Goal: Communication & Community: Answer question/provide support

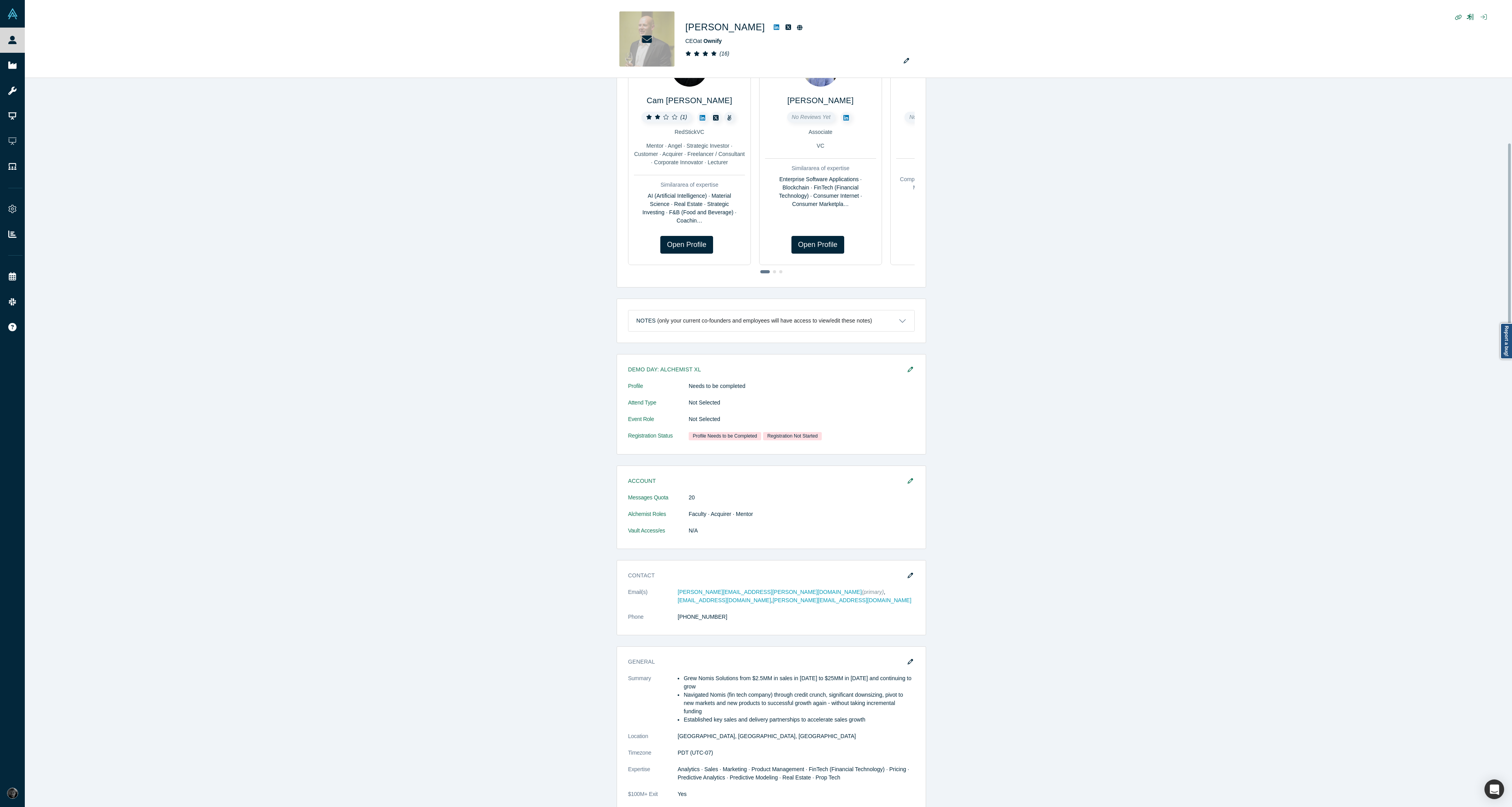
scroll to position [284, 0]
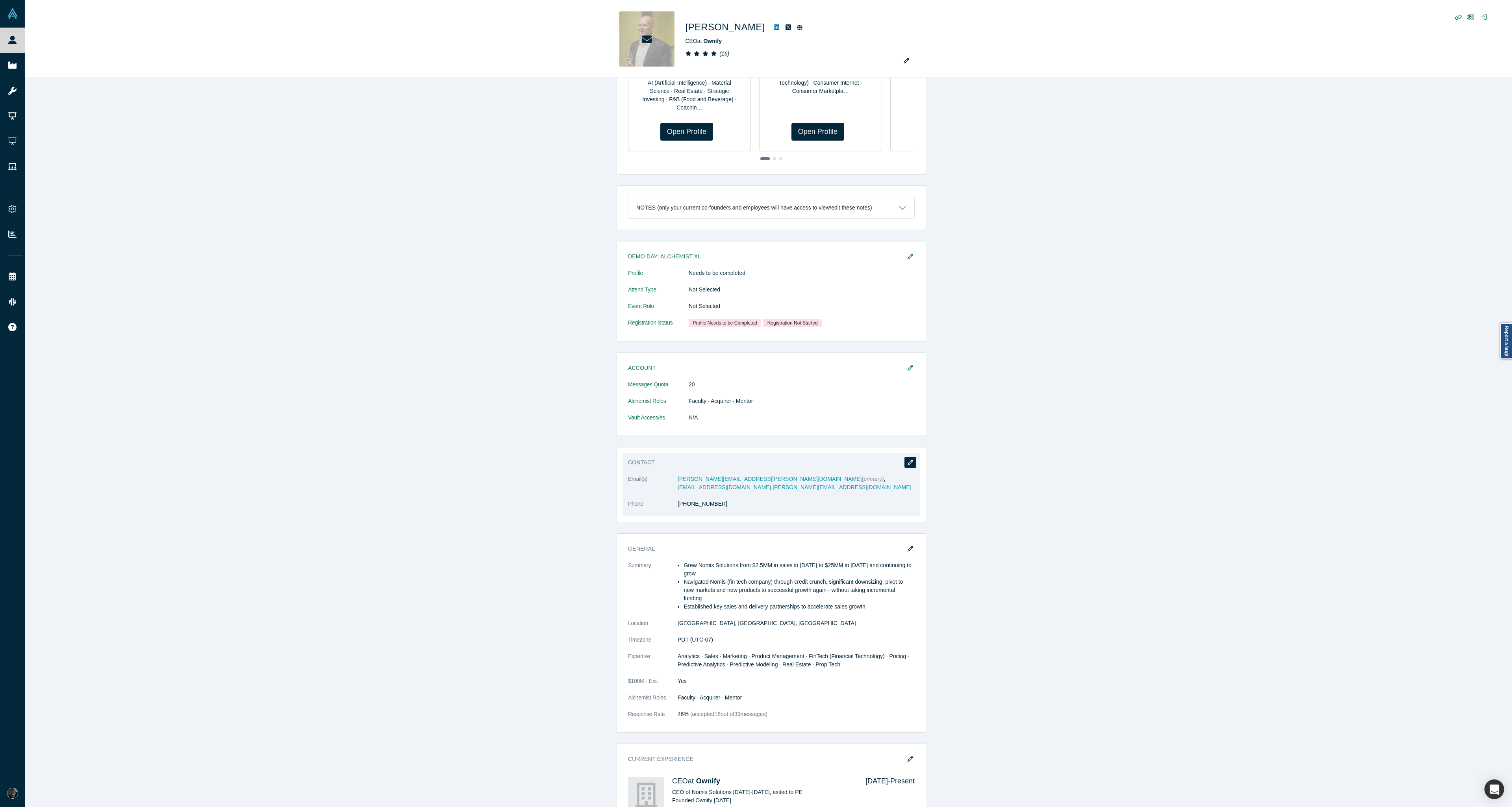
click at [912, 461] on button "button" at bounding box center [910, 462] width 12 height 11
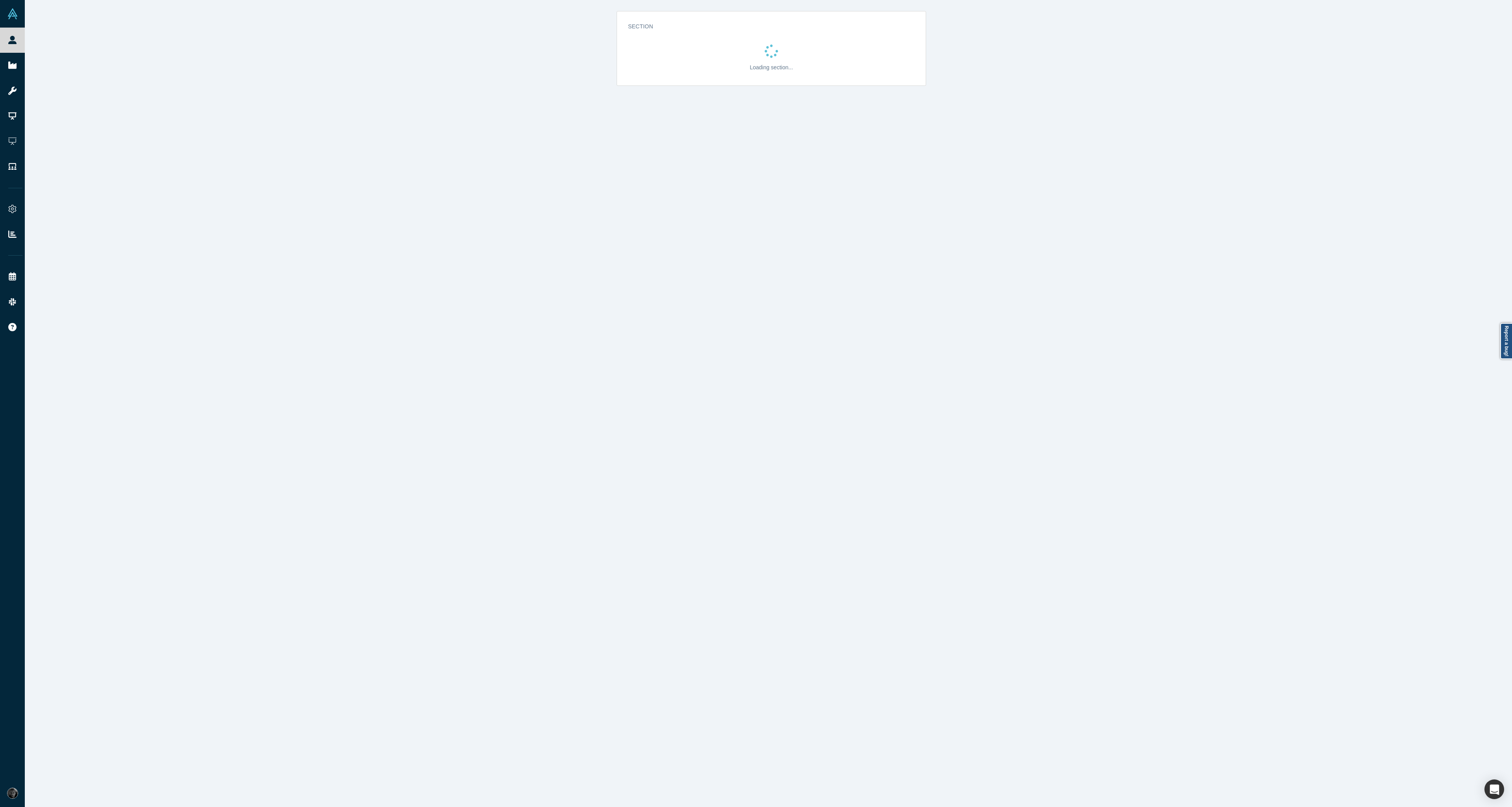
scroll to position [0, 0]
select select "US"
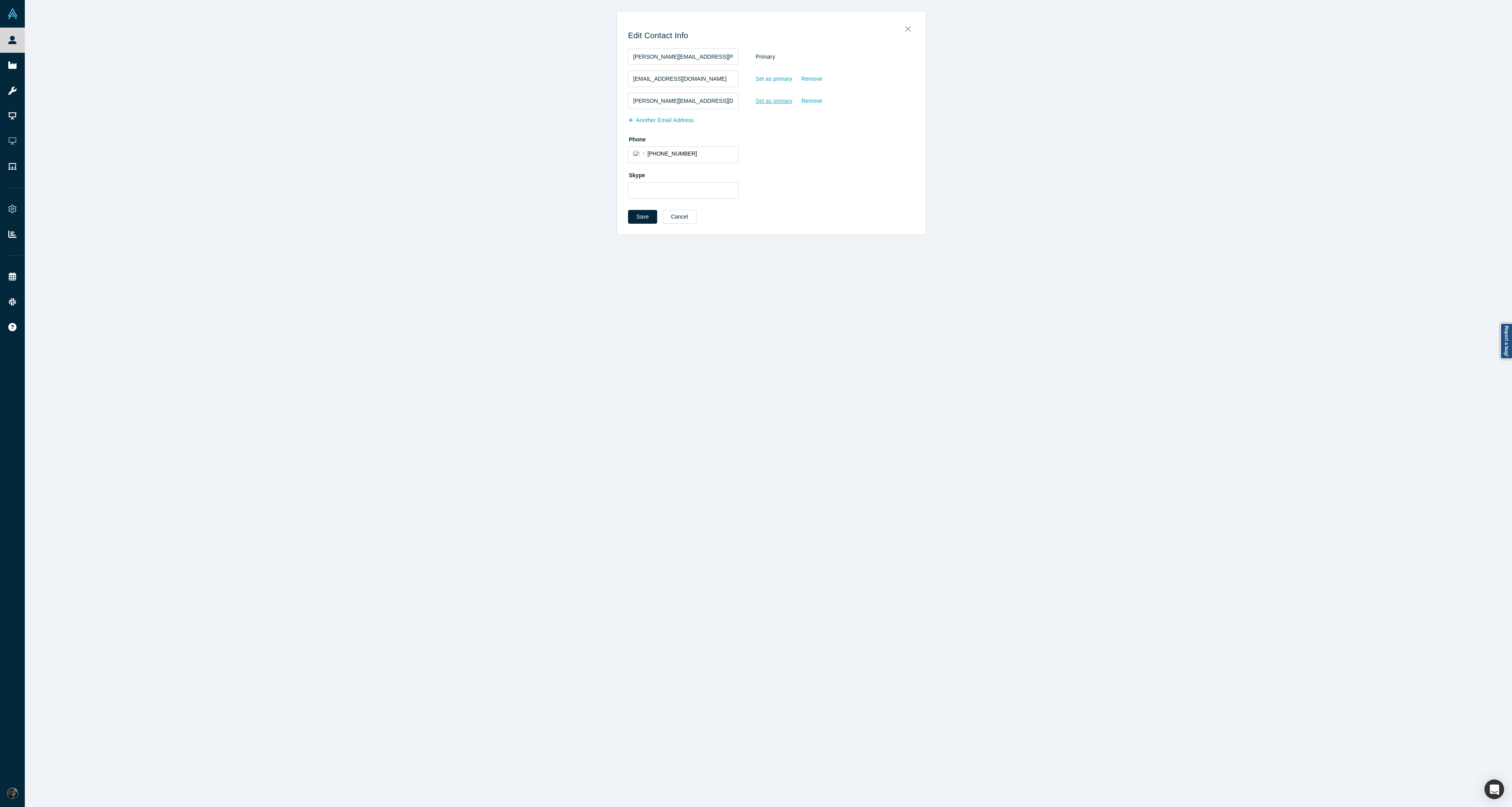
click at [776, 102] on div "Set as primary" at bounding box center [774, 101] width 38 height 14
click at [0, 0] on input "Set as primary" at bounding box center [0, 0] width 0 height 0
click at [812, 58] on div "Remove" at bounding box center [812, 57] width 22 height 14
click at [0, 0] on input "Remove" at bounding box center [0, 0] width 0 height 0
click at [634, 215] on button "Save" at bounding box center [642, 217] width 29 height 14
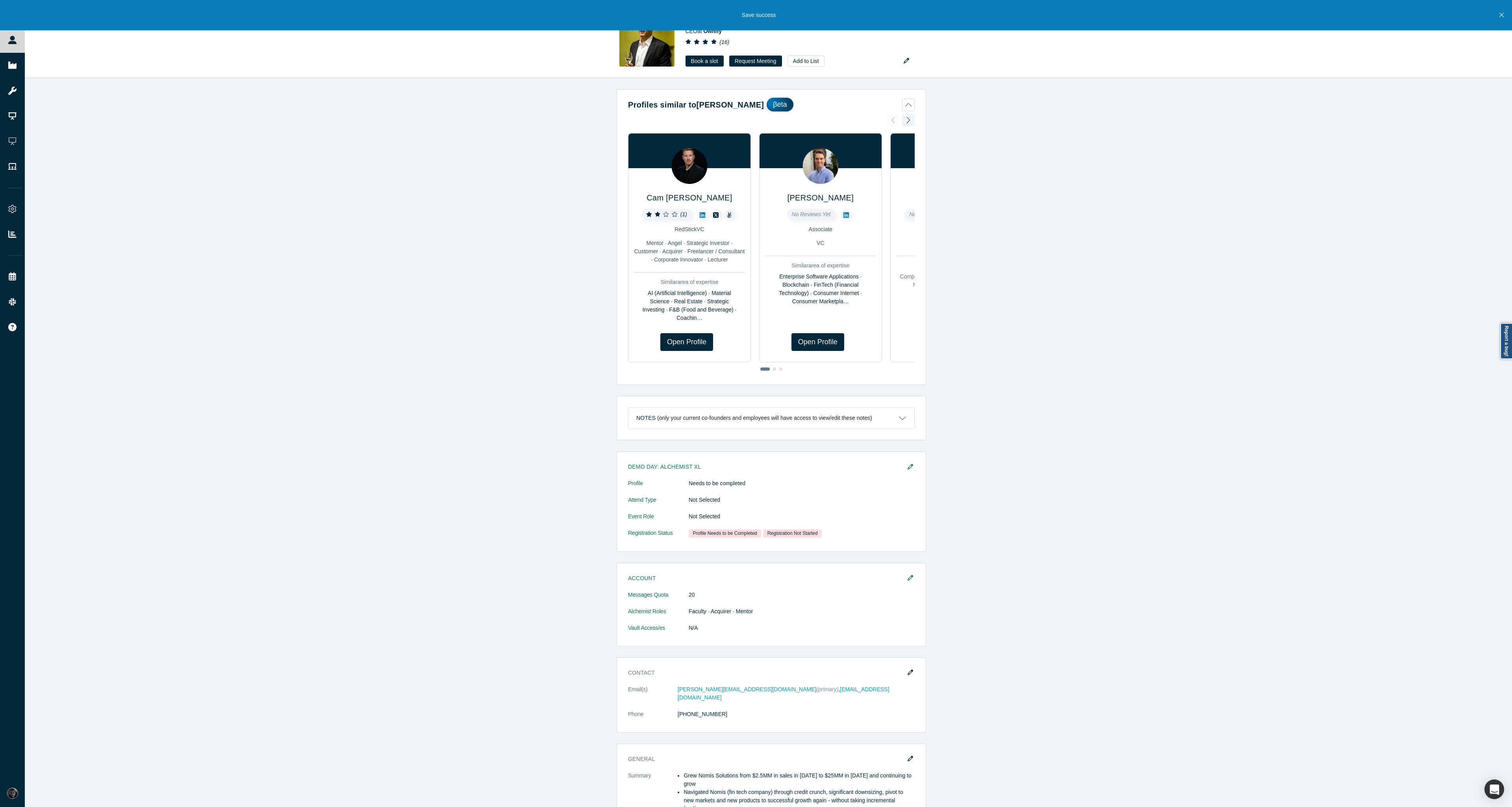
click at [1499, 14] on button "Close" at bounding box center [1501, 15] width 10 height 30
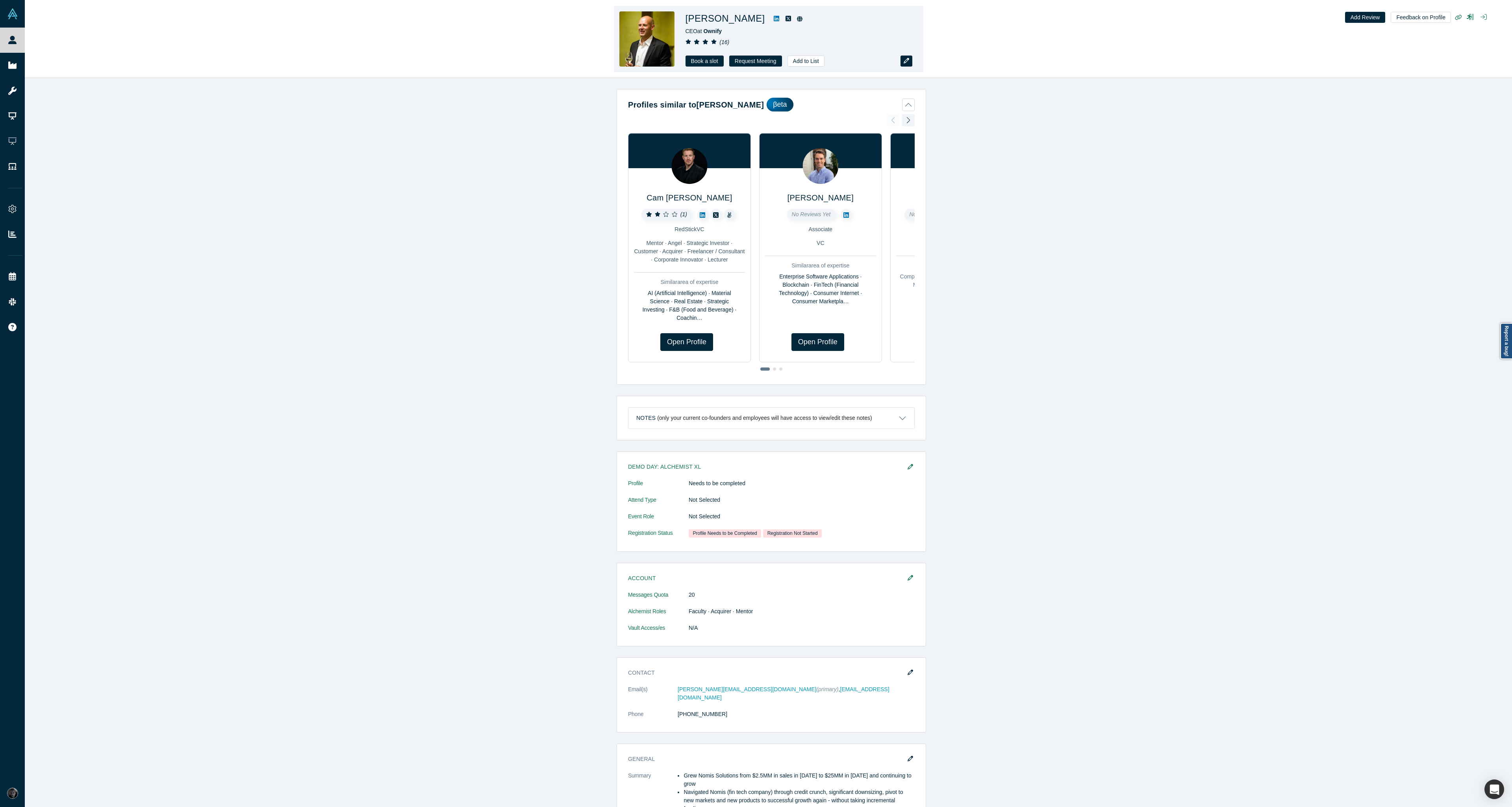
click at [908, 62] on icon "button" at bounding box center [906, 60] width 5 height 5
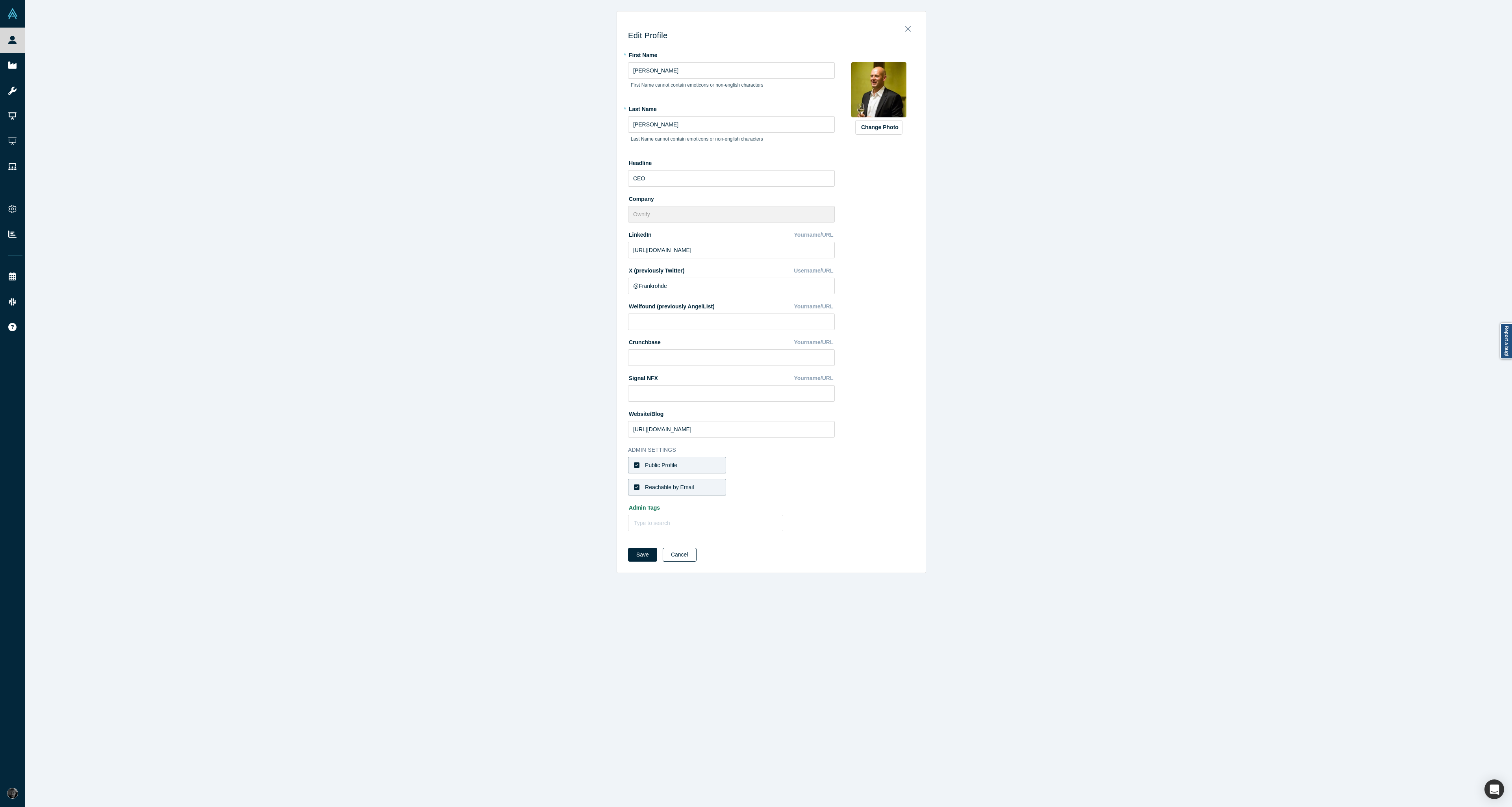
click at [679, 558] on button "Cancel" at bounding box center [679, 555] width 34 height 14
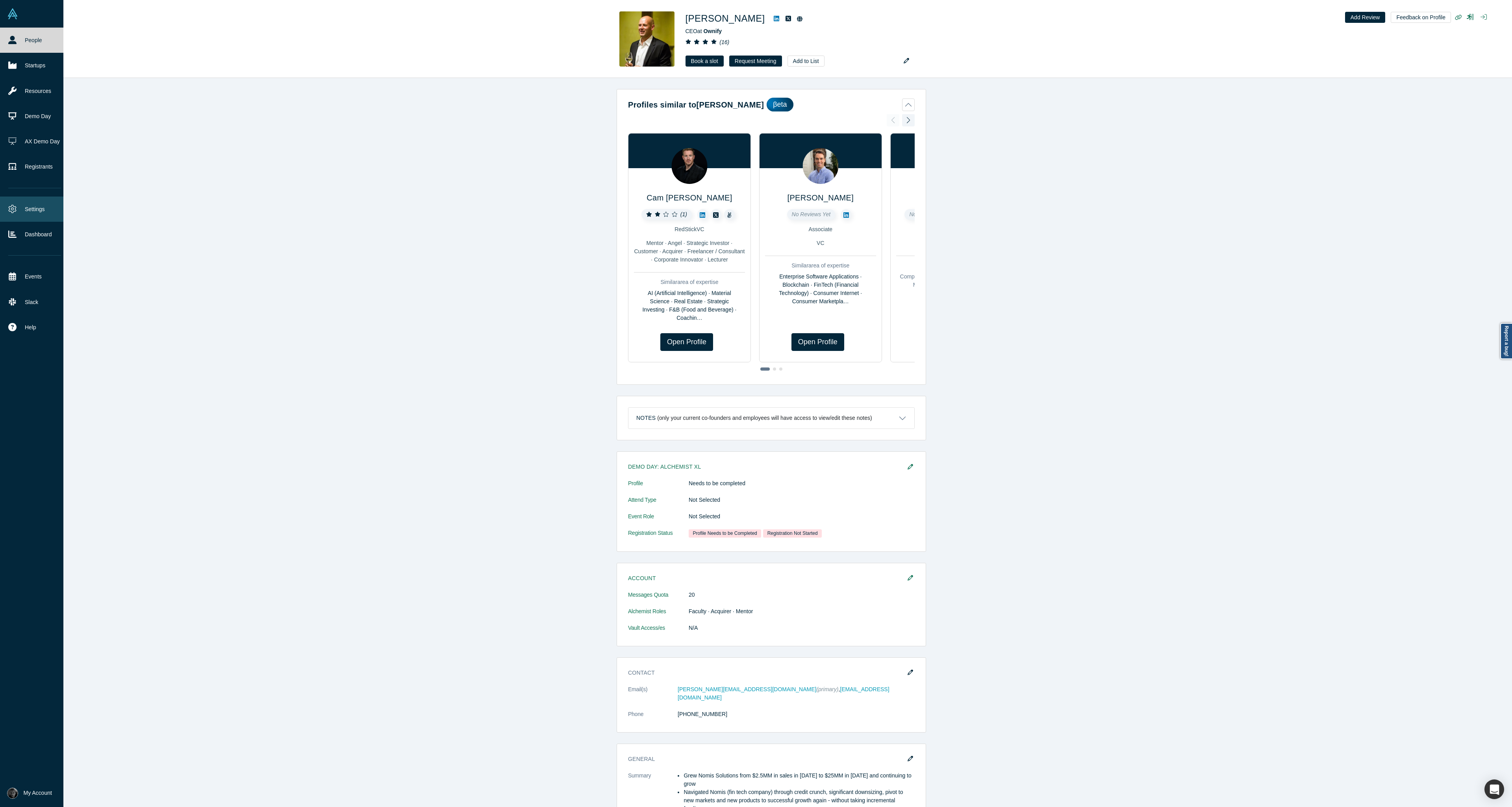
click at [13, 204] on link "Settings" at bounding box center [34, 209] width 70 height 25
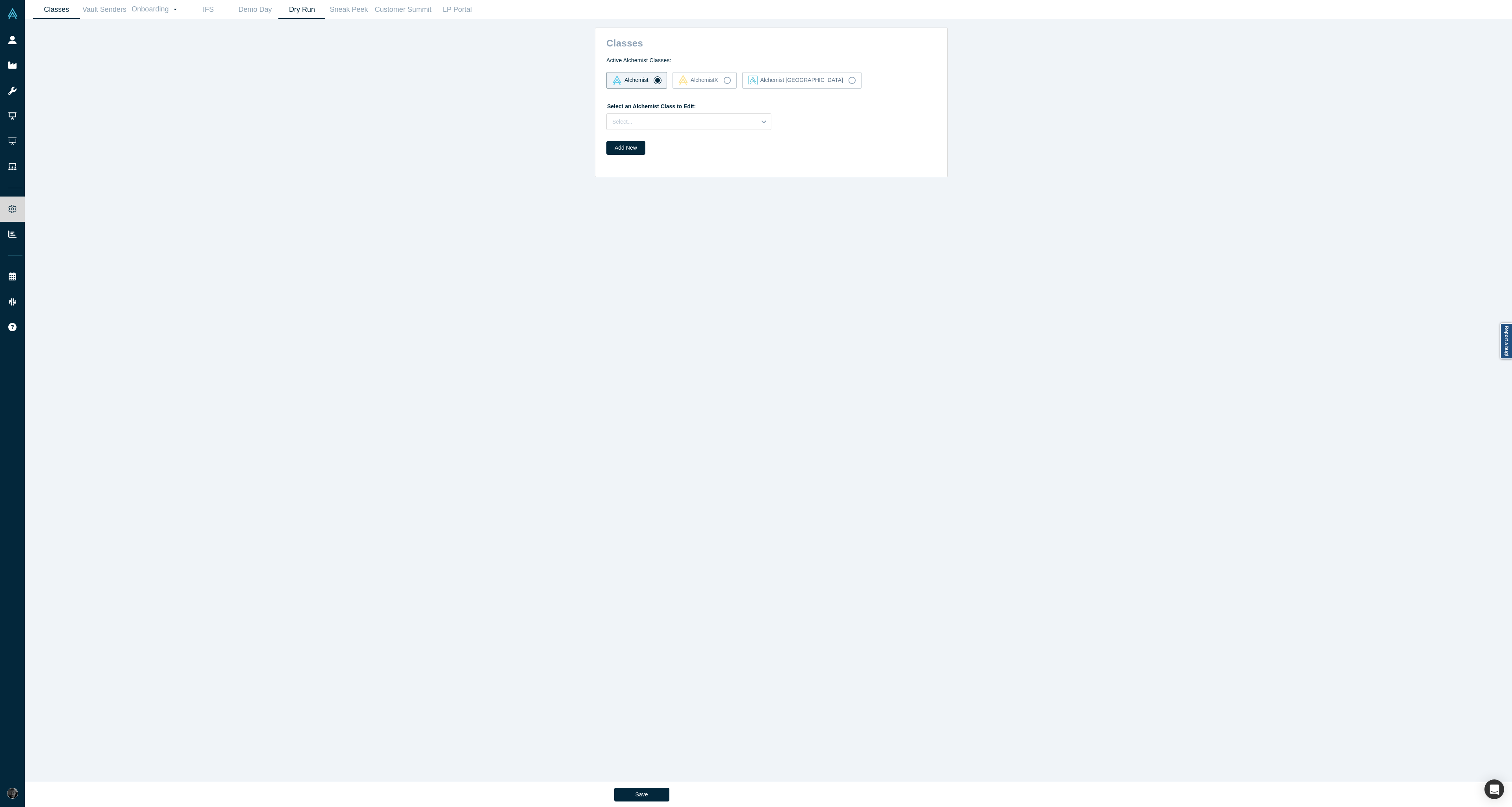
click at [297, 3] on link "Dry Run" at bounding box center [302, 10] width 47 height 19
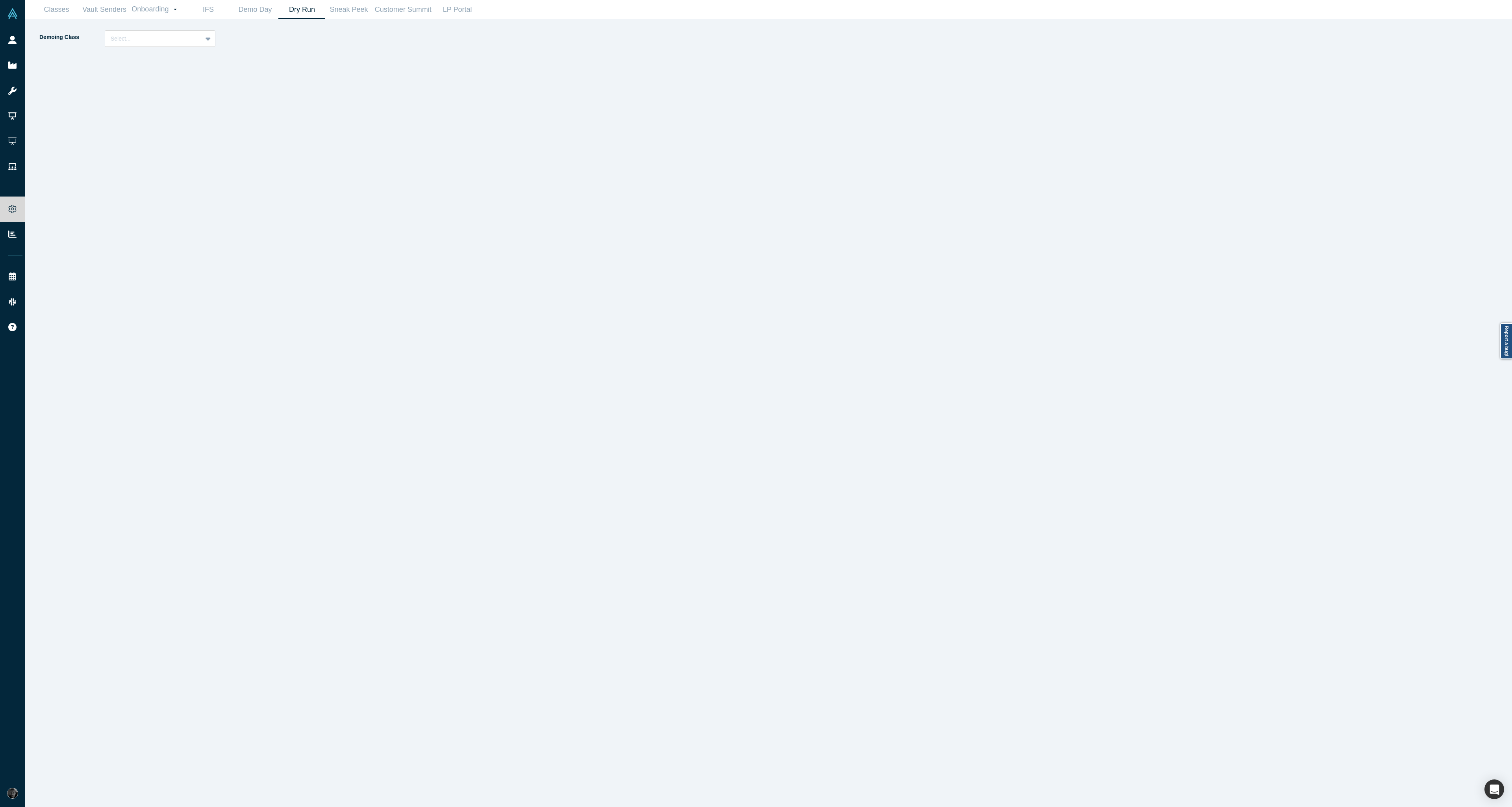
click at [164, 48] on div "Demoing Class Select..." at bounding box center [132, 41] width 188 height 22
click at [164, 45] on div "Select..." at bounding box center [153, 38] width 97 height 13
click at [164, 67] on div "Alchemist 40 (Active)" at bounding box center [160, 73] width 111 height 15
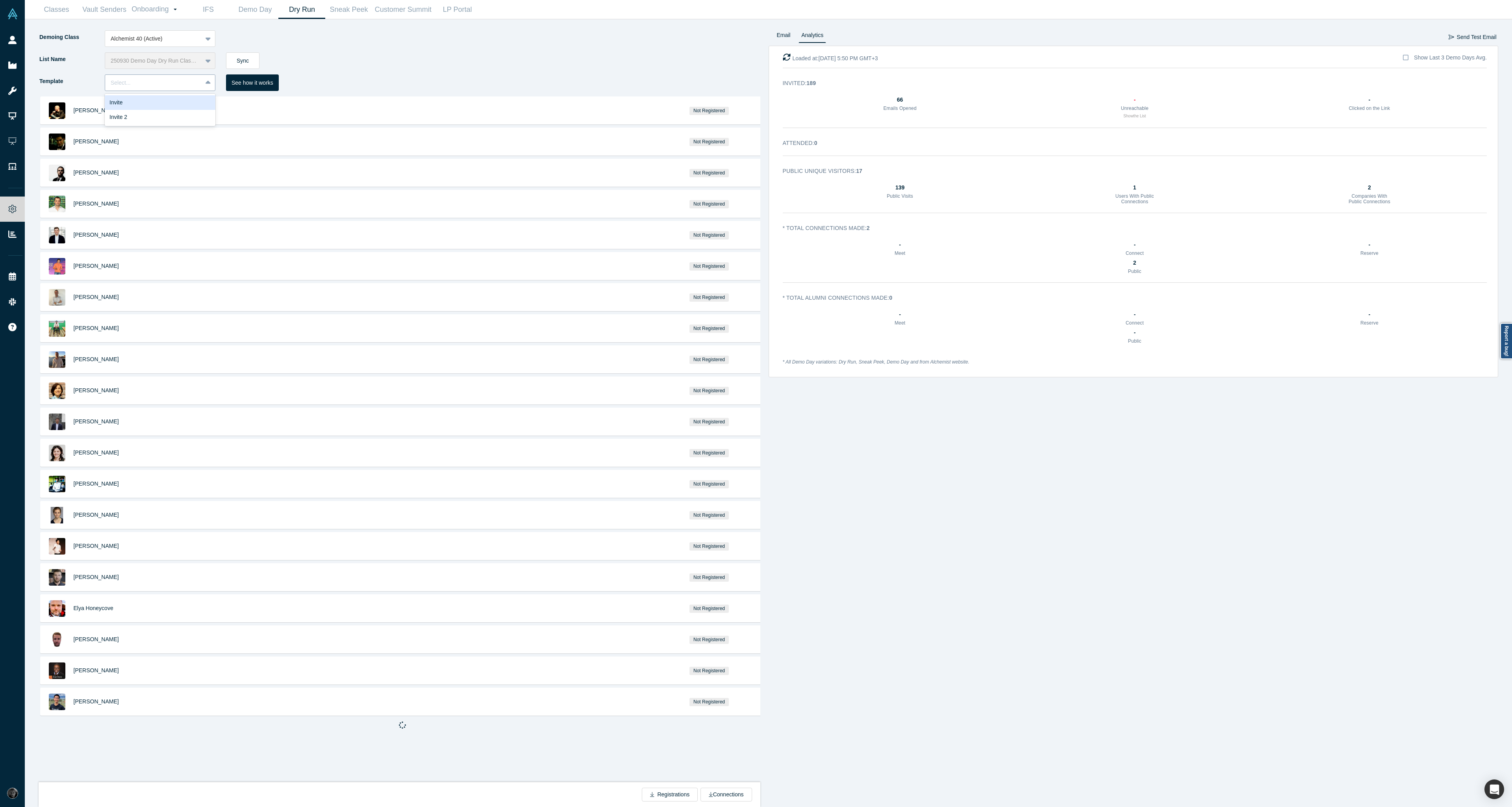
click at [195, 88] on div "Select..." at bounding box center [160, 82] width 111 height 16
click at [194, 103] on div "Invite" at bounding box center [160, 102] width 111 height 15
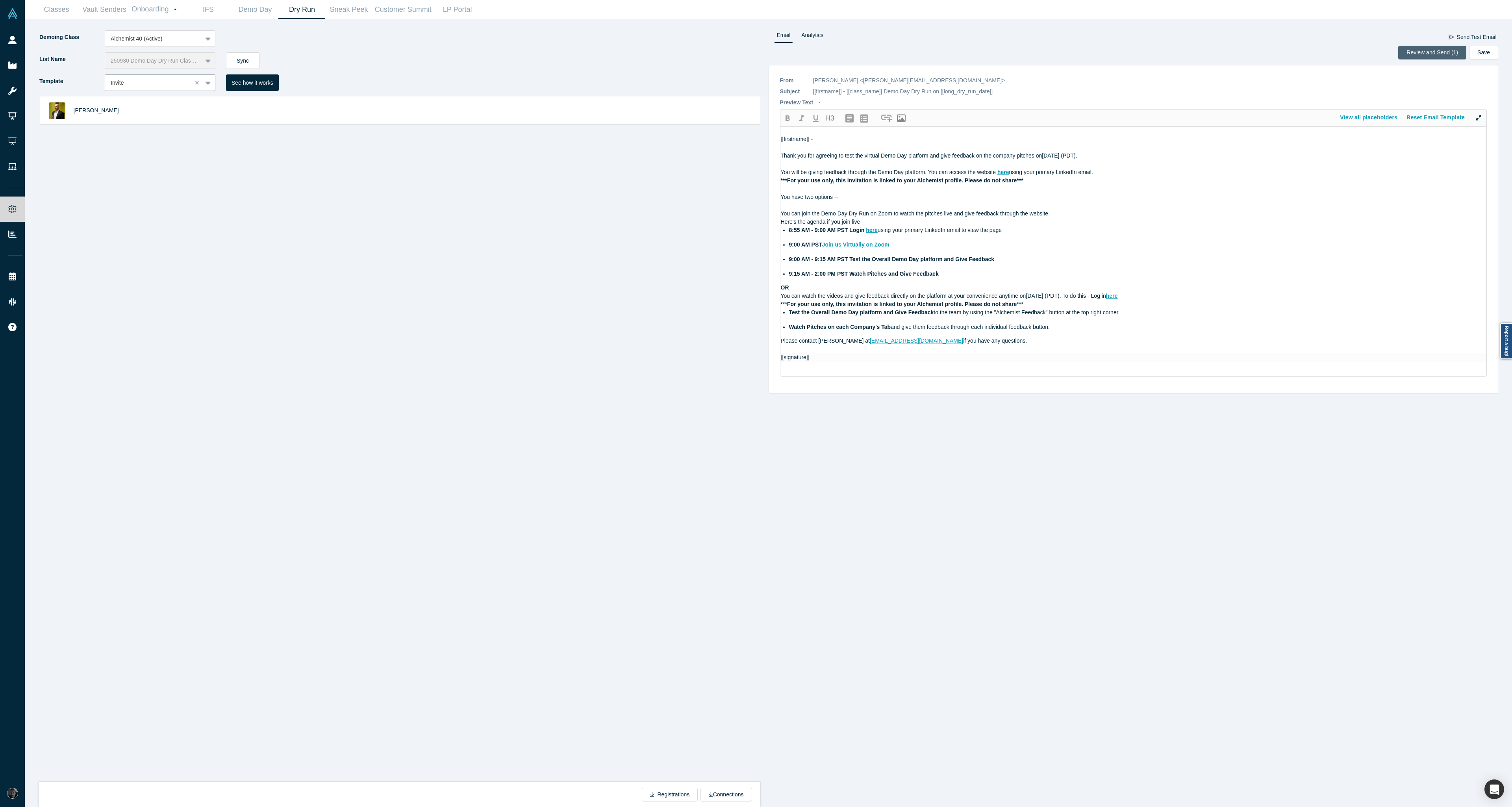
click at [1413, 56] on button "Review and Send (1)" at bounding box center [1431, 52] width 68 height 14
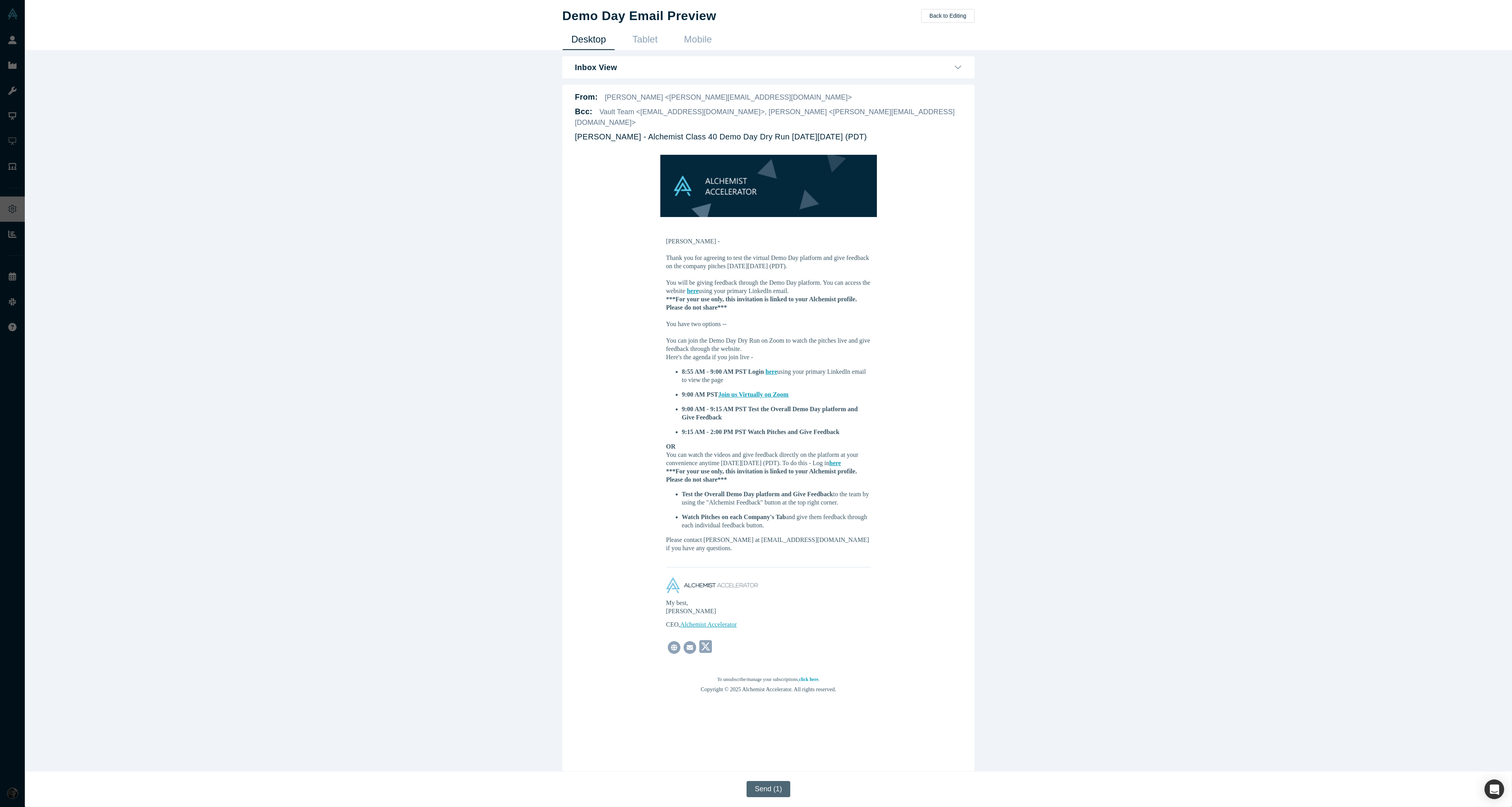
click at [769, 791] on button "Send (1)" at bounding box center [769, 789] width 44 height 16
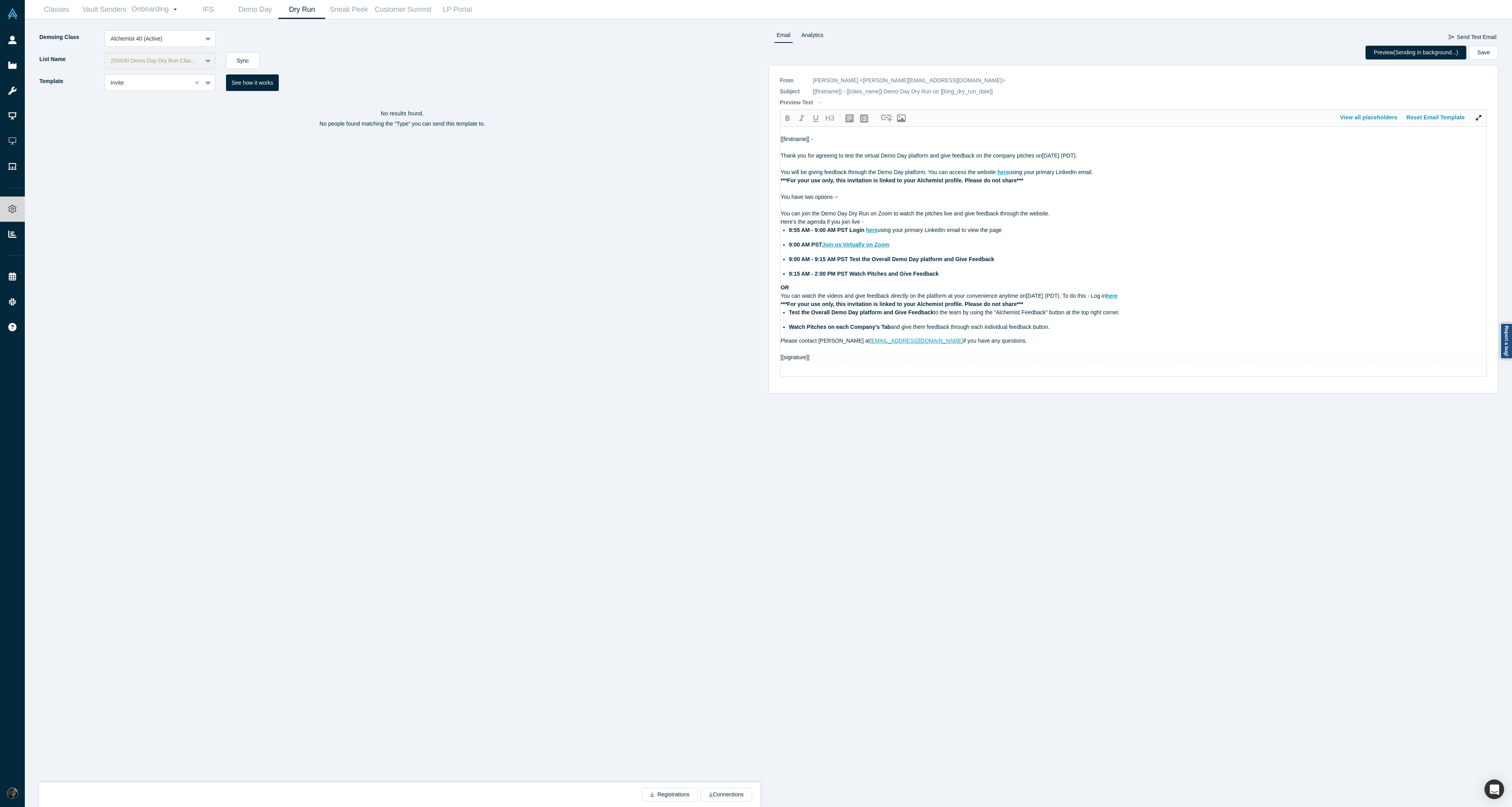
click at [779, 426] on div "Email Analytics Send Test Email Preview (Sending in background...) Save * From …" at bounding box center [1134, 418] width 730 height 777
